Goal: Check status

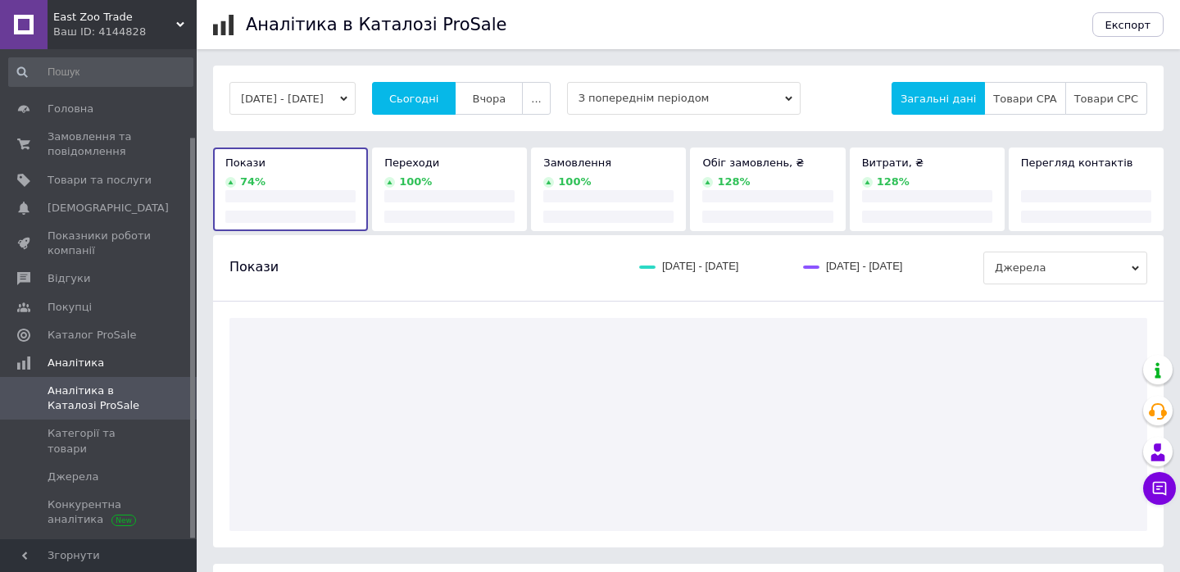
scroll to position [107, 0]
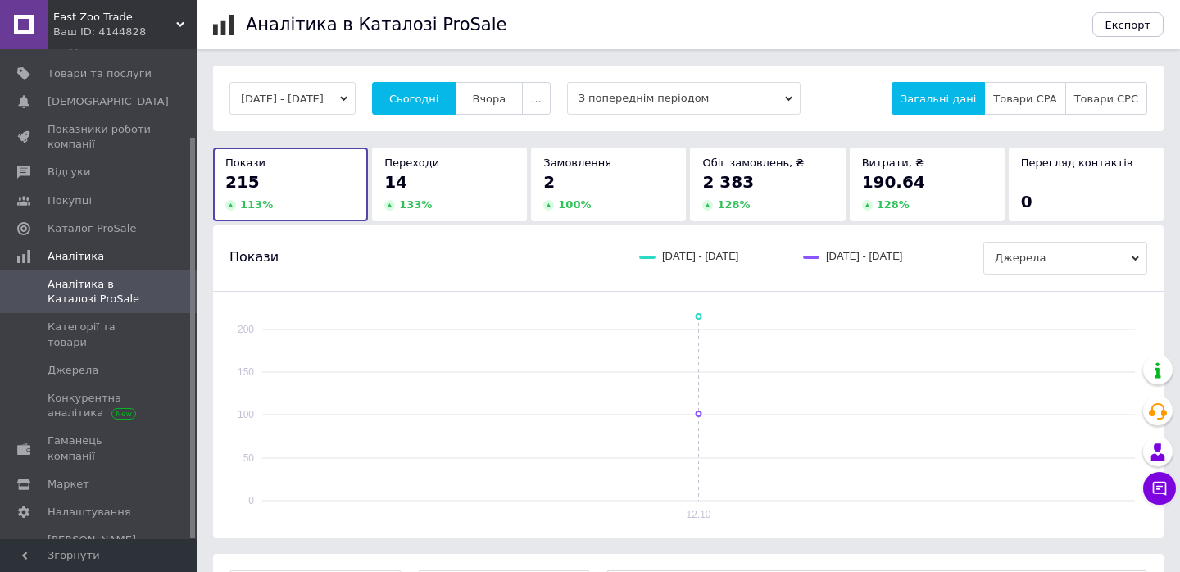
click at [439, 102] on span "Сьогодні" at bounding box center [414, 99] width 50 height 12
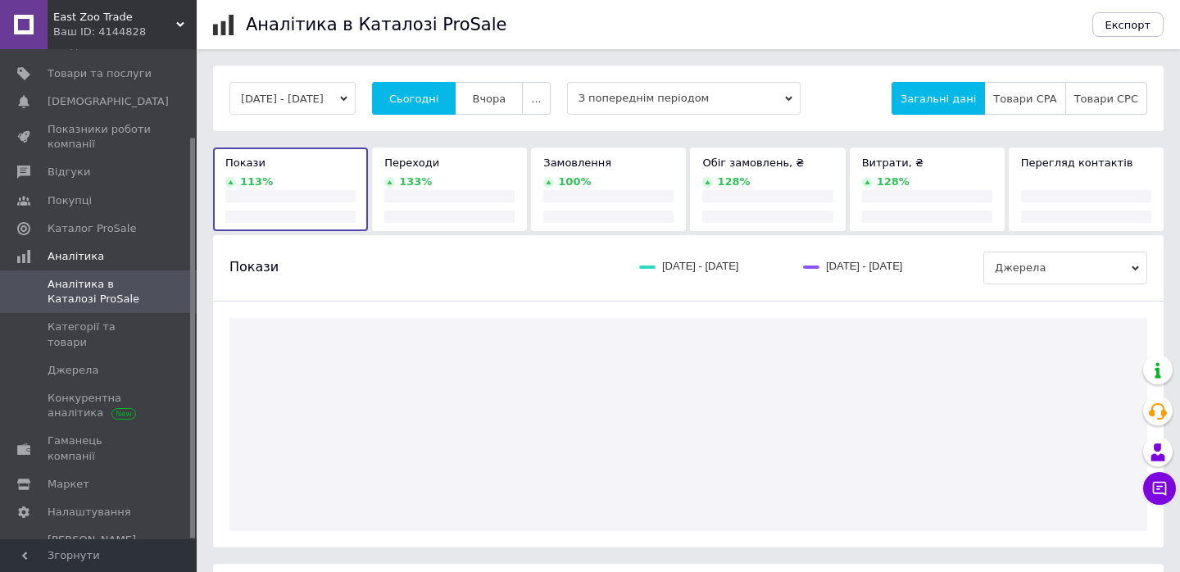
click at [439, 102] on span "Сьогодні" at bounding box center [414, 99] width 50 height 12
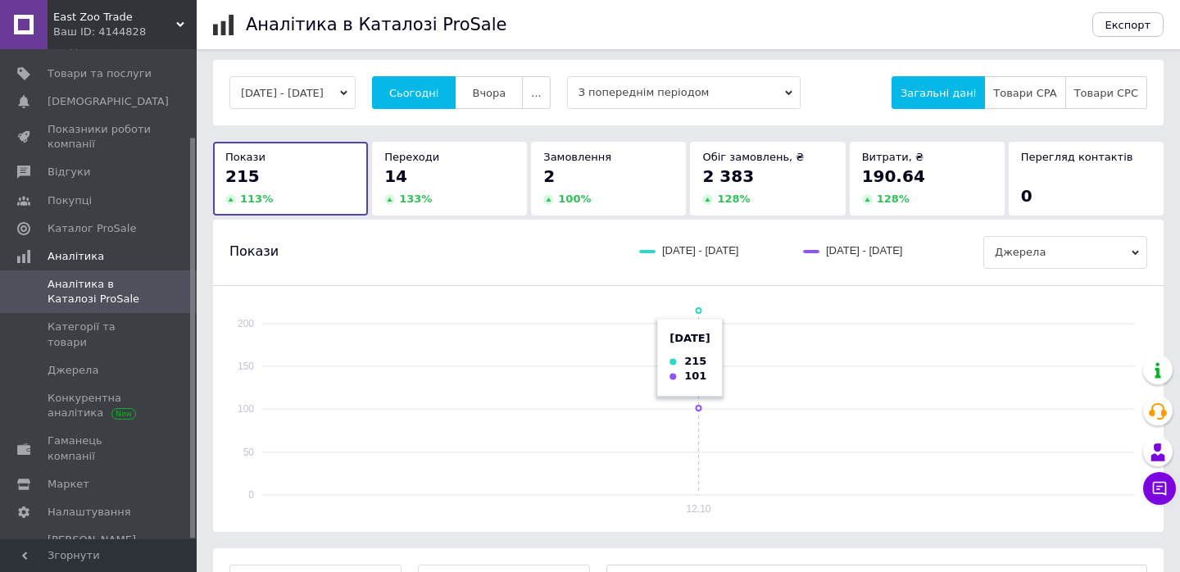
scroll to position [0, 0]
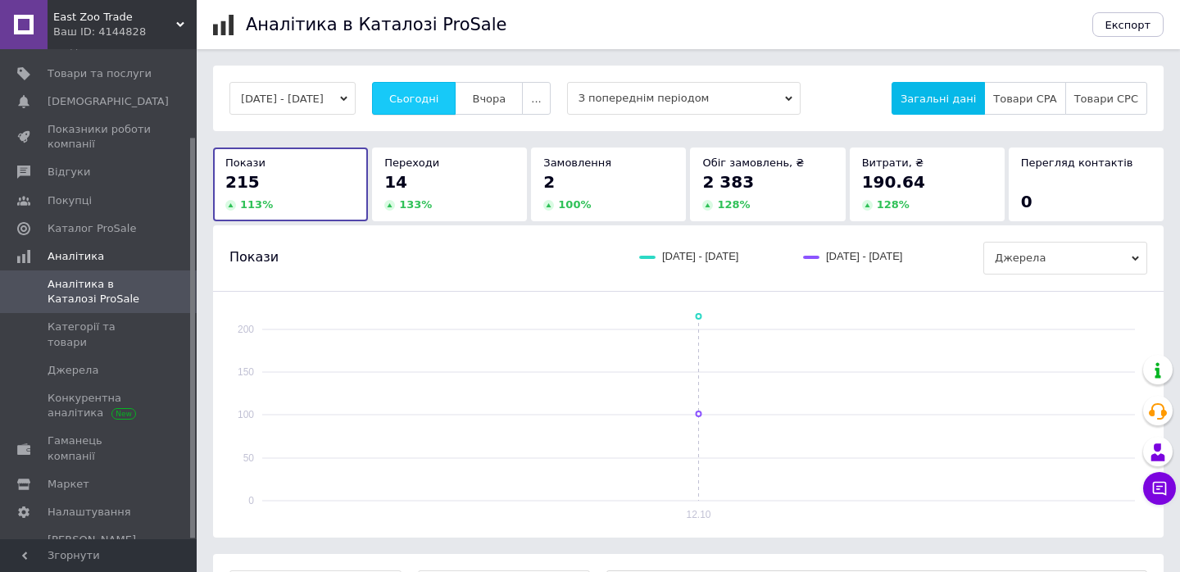
click at [456, 108] on button "Сьогодні" at bounding box center [414, 98] width 84 height 33
click at [456, 102] on button "Сьогодні" at bounding box center [414, 98] width 84 height 33
click at [439, 93] on span "Сьогодні" at bounding box center [414, 99] width 50 height 12
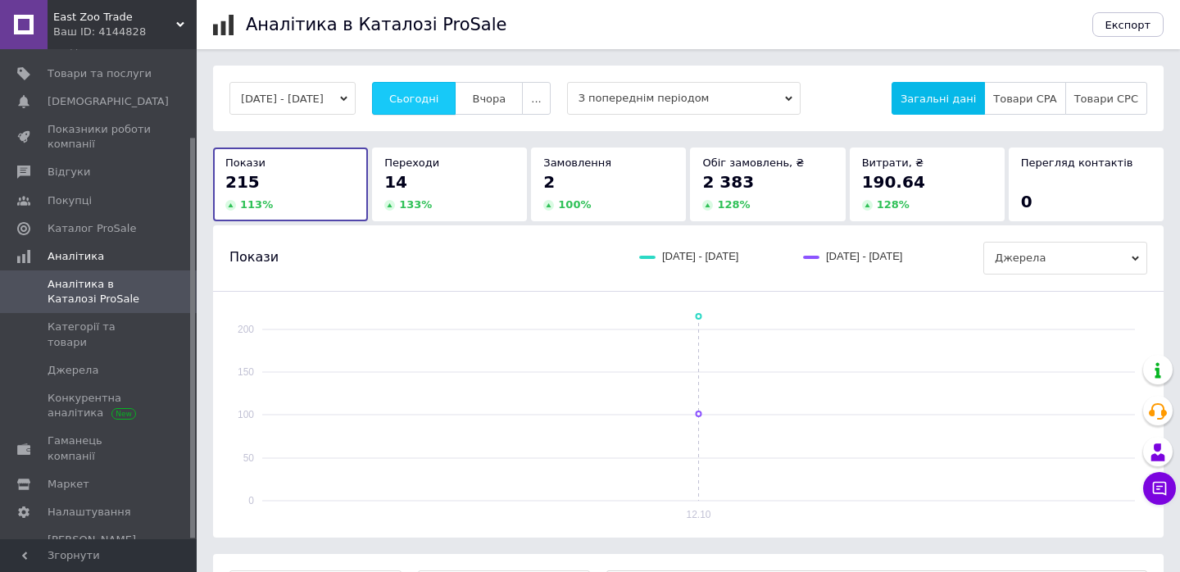
click at [439, 93] on span "Сьогодні" at bounding box center [414, 99] width 50 height 12
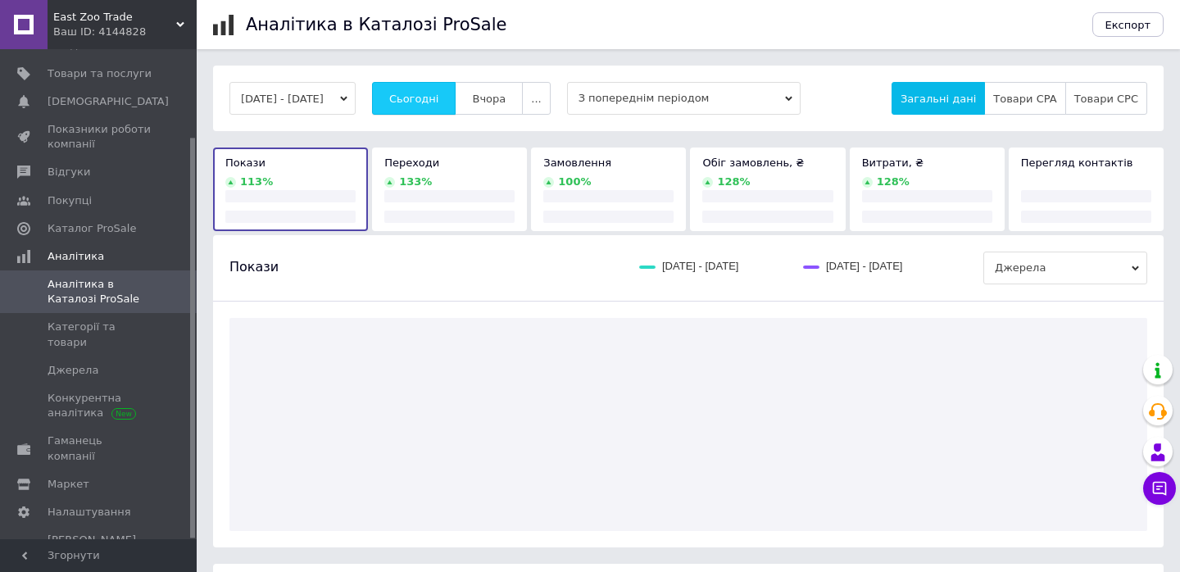
click at [439, 93] on span "Сьогодні" at bounding box center [414, 99] width 50 height 12
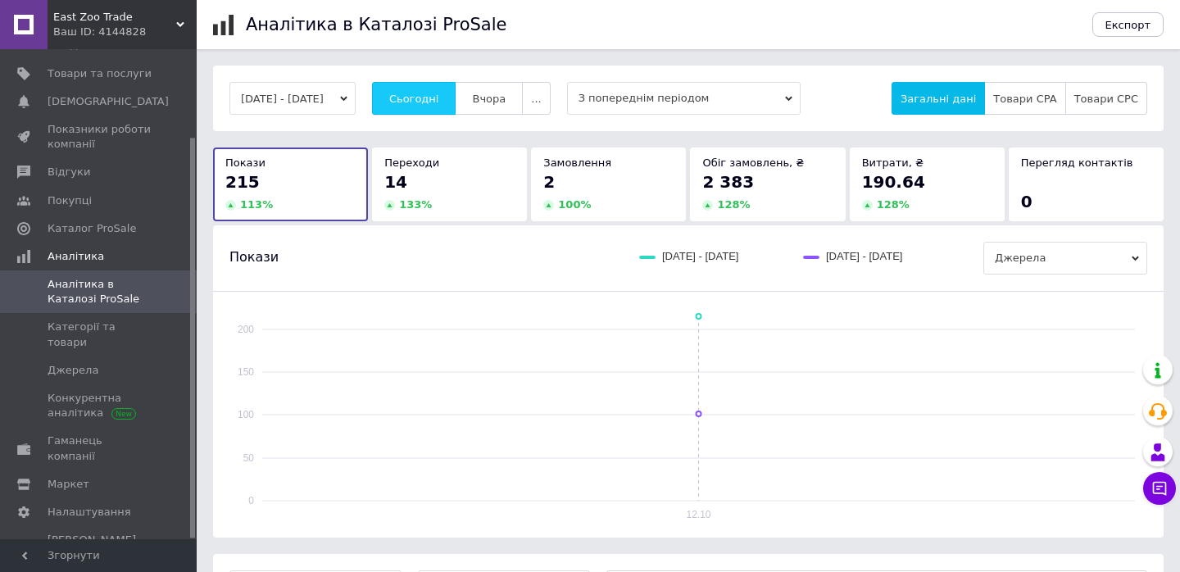
click at [439, 93] on span "Сьогодні" at bounding box center [414, 99] width 50 height 12
